Goal: Find contact information: Find contact information

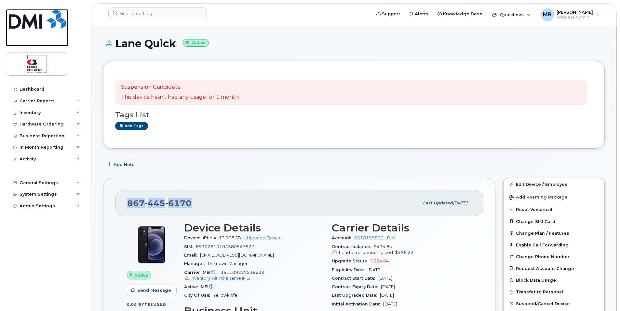
click at [41, 18] on img at bounding box center [37, 19] width 57 height 20
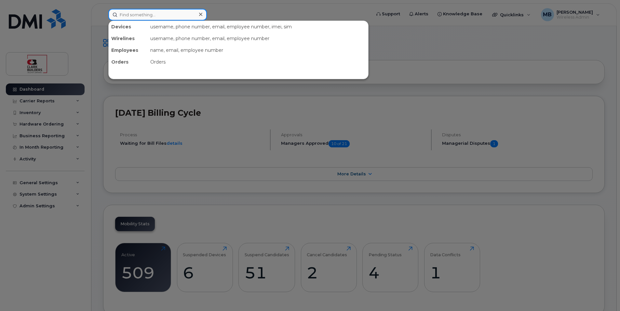
click at [136, 17] on input at bounding box center [157, 15] width 99 height 12
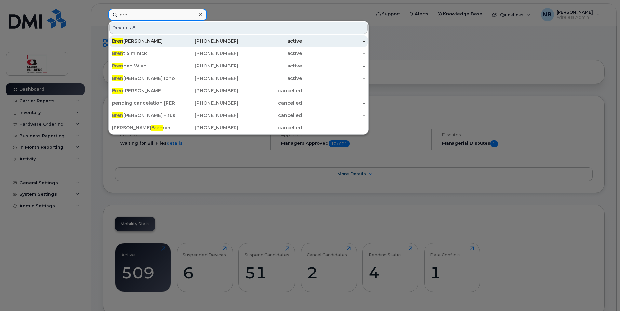
type input "bren"
click at [157, 39] on div "Bren [PERSON_NAME]" at bounding box center [143, 41] width 63 height 7
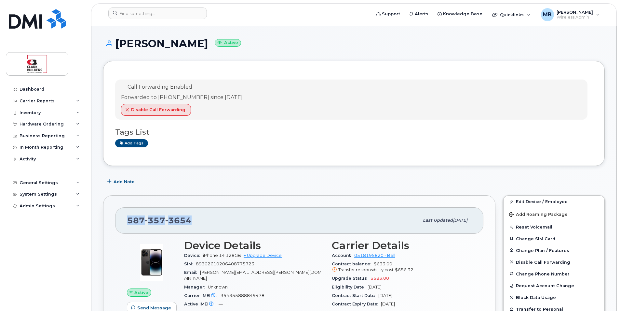
drag, startPoint x: 242, startPoint y: 179, endPoint x: 307, endPoint y: 224, distance: 79.0
drag, startPoint x: 307, startPoint y: 224, endPoint x: 246, endPoint y: 208, distance: 62.5
click at [246, 208] on div "587 357 3654 Last updated Sep 22, 2025" at bounding box center [299, 220] width 369 height 26
